Goal: Task Accomplishment & Management: Manage account settings

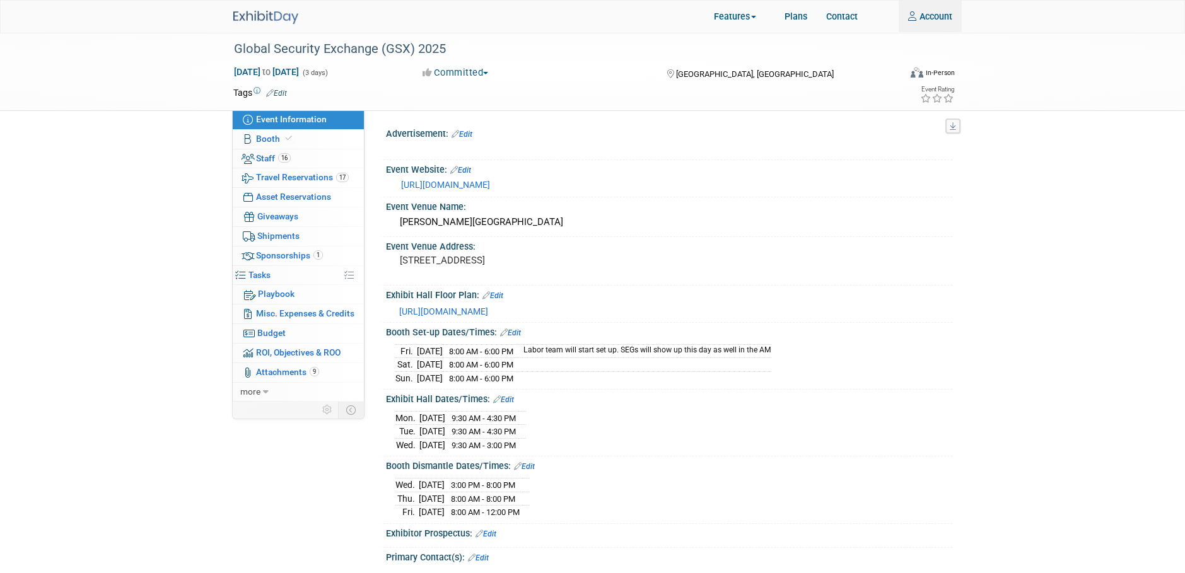
select select "National"
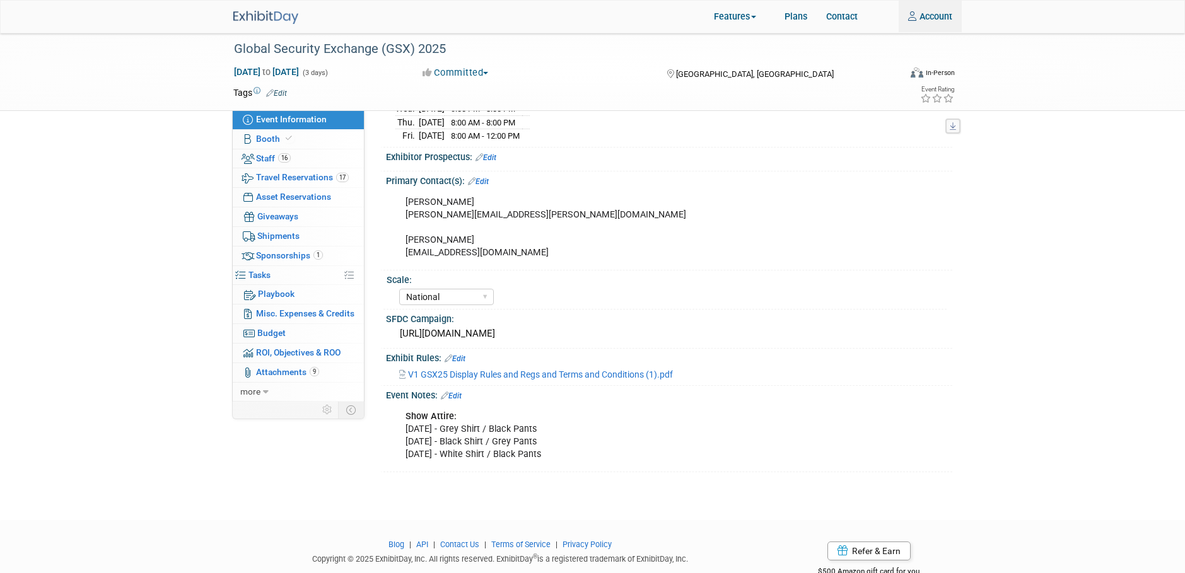
scroll to position [378, 0]
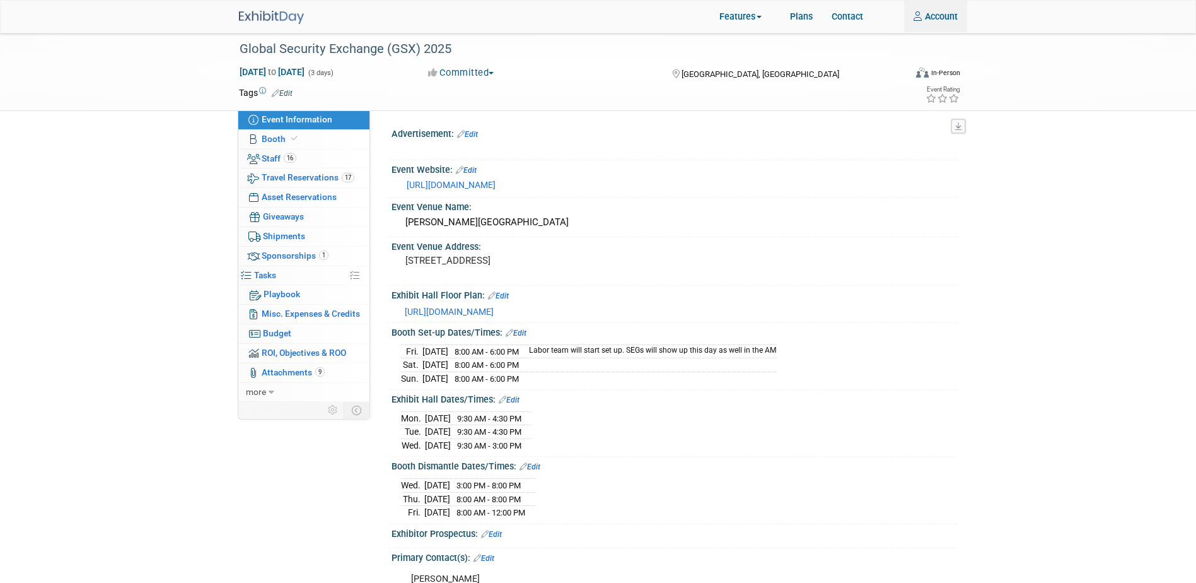
select select "National"
click at [265, 154] on span "Staff 16" at bounding box center [279, 158] width 35 height 10
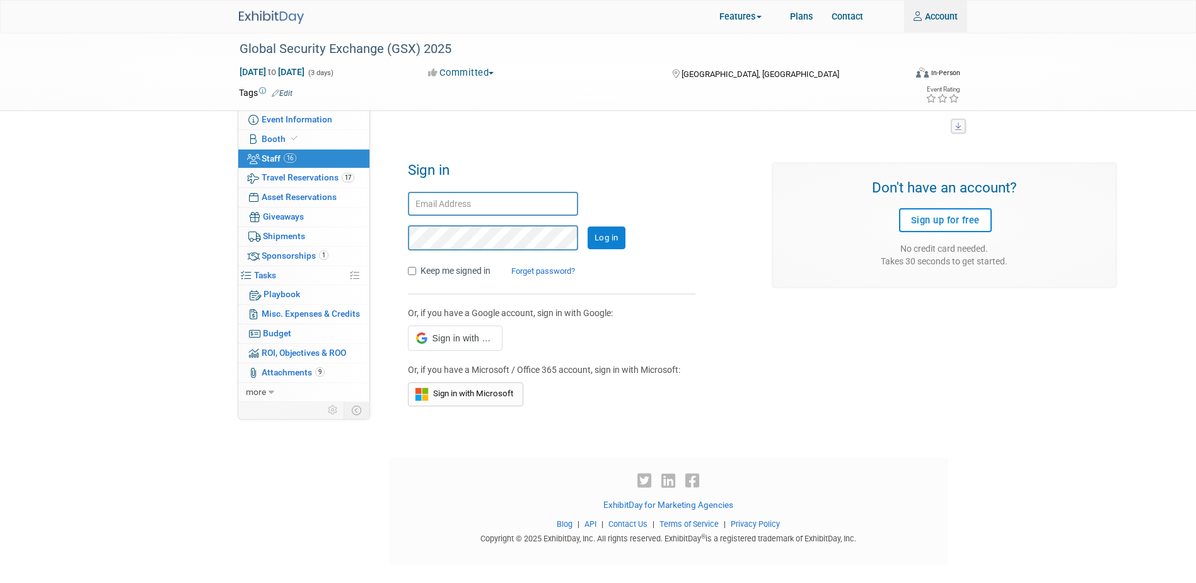
click at [511, 201] on input "text" at bounding box center [493, 204] width 170 height 25
type input "ssolano@trakausa.com"
click at [588, 226] on input "Log in" at bounding box center [607, 237] width 38 height 23
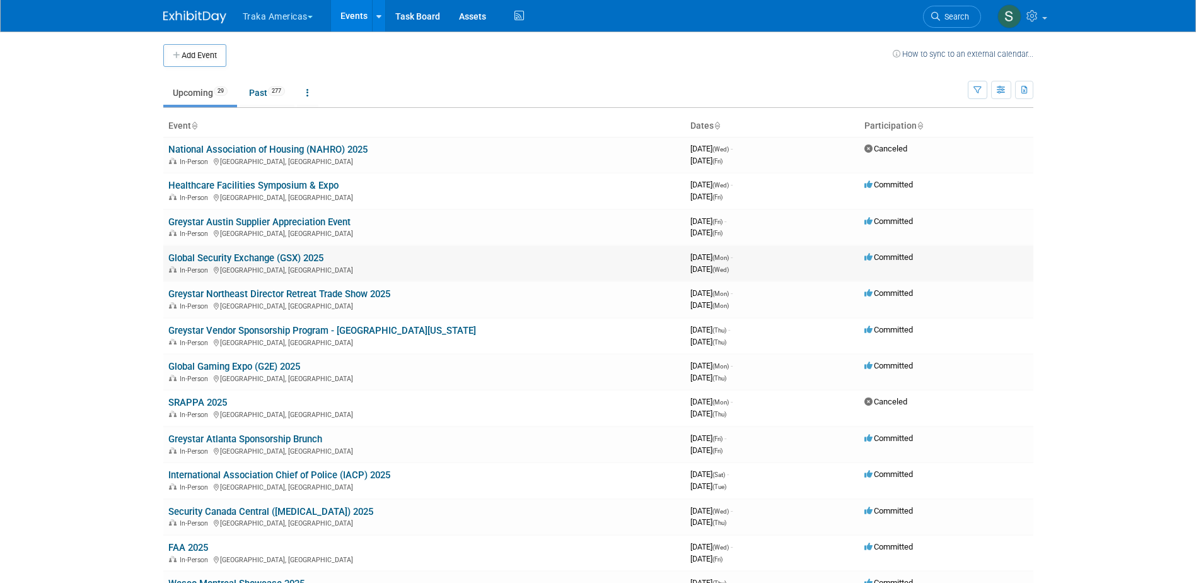
click at [212, 254] on link "Global Security Exchange (GSX) 2025" at bounding box center [245, 257] width 155 height 11
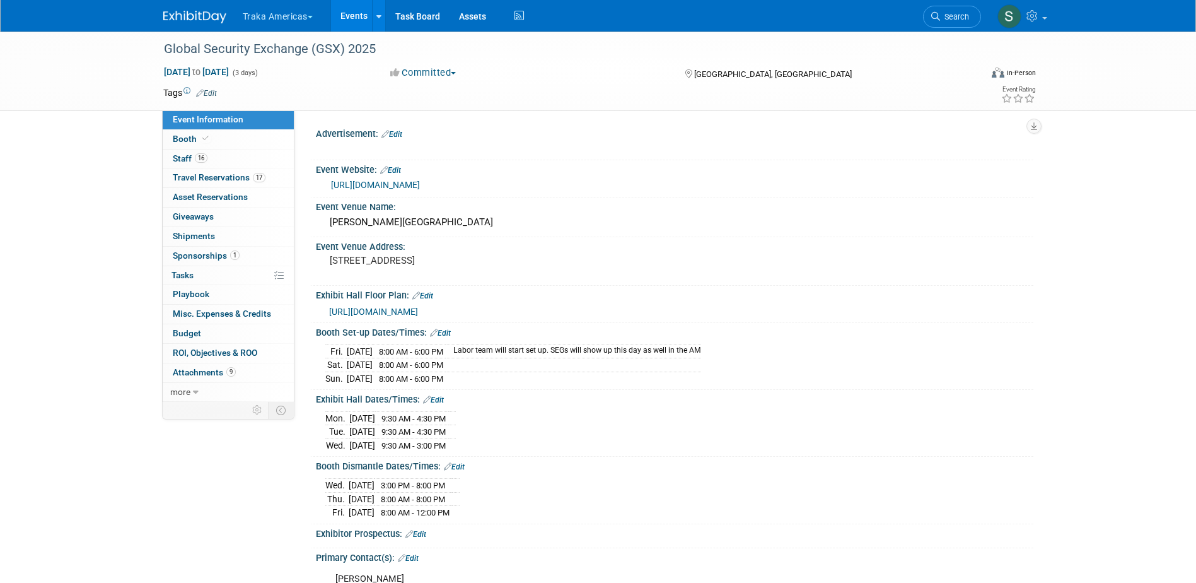
select select "National"
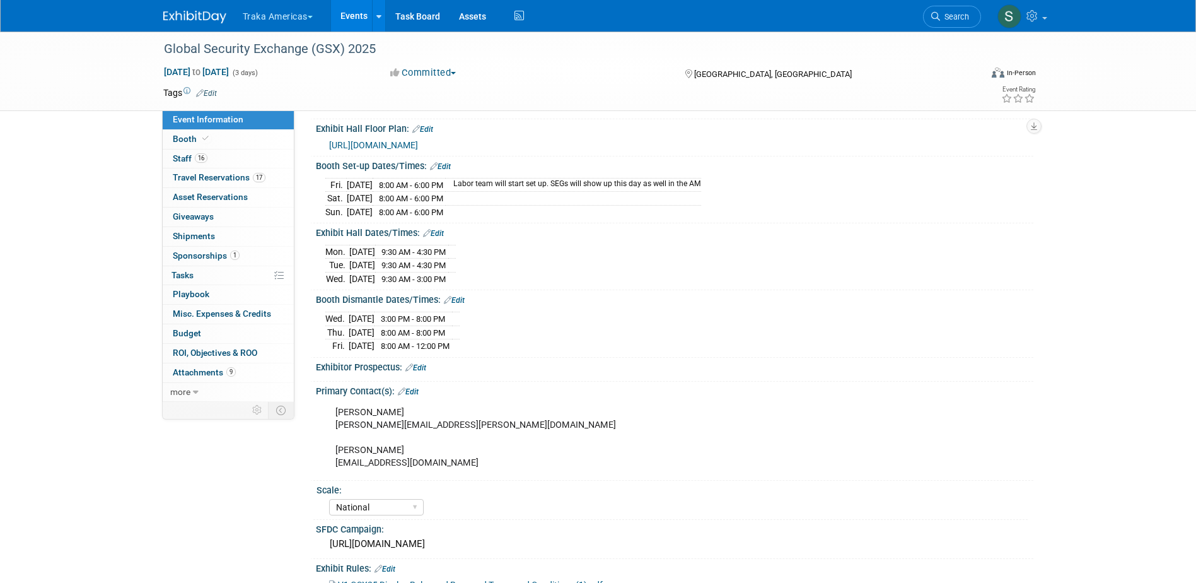
scroll to position [189, 0]
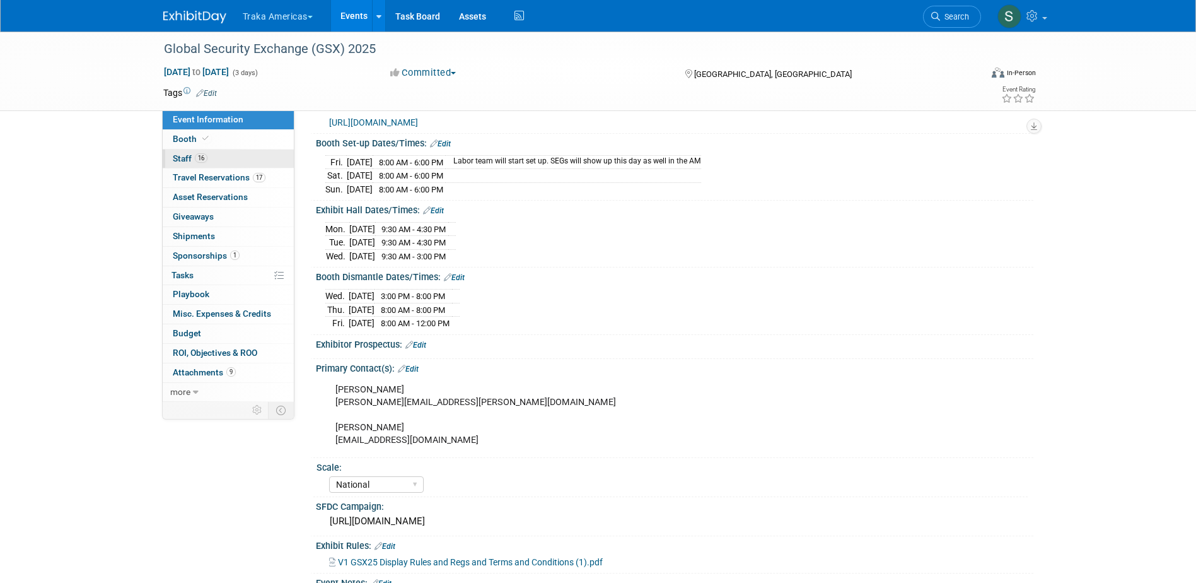
click at [182, 155] on span "Staff 16" at bounding box center [190, 158] width 35 height 10
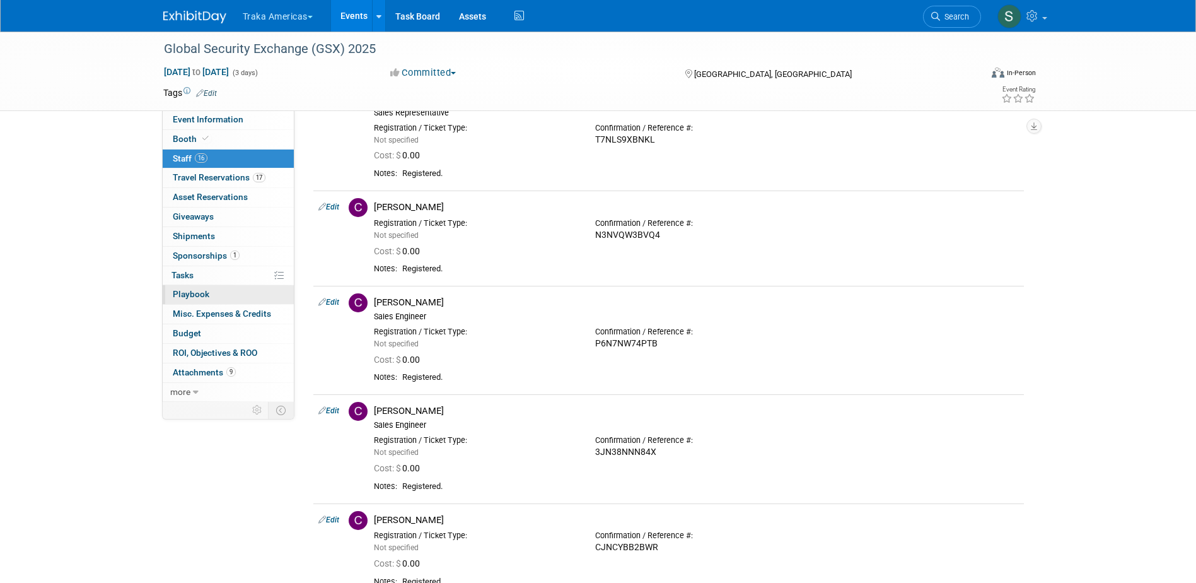
scroll to position [0, 0]
